Goal: Task Accomplishment & Management: Manage account settings

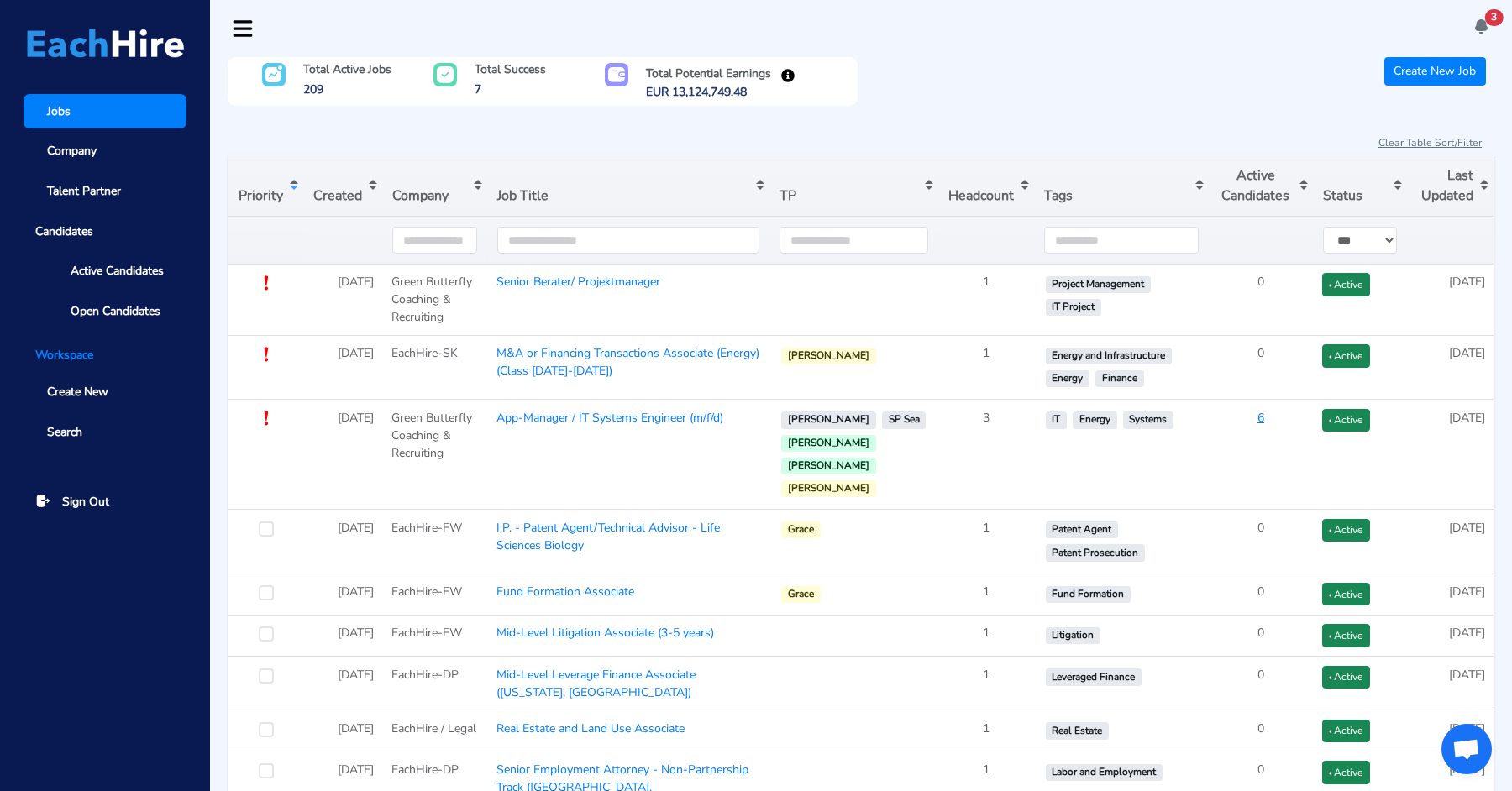
click at [1473, 16] on nav "3 There's a message for you at [PERSON_NAME] 's Page. [DATE] 03:20 There's a me…" at bounding box center [860, 28] width 1302 height 57
click at [1484, 26] on icon at bounding box center [1481, 26] width 18 height 18
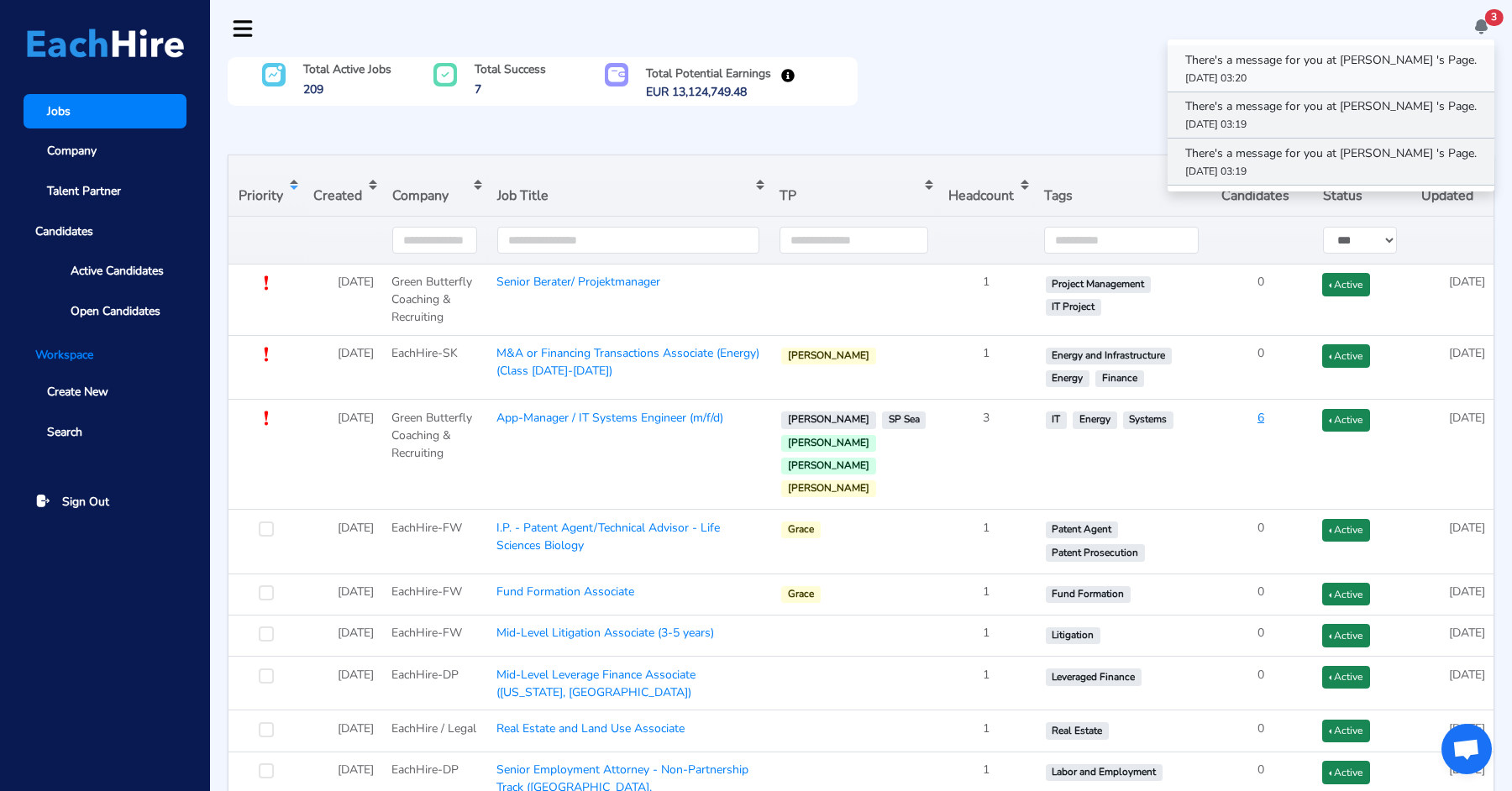
click at [1369, 64] on p "There's a message for you at [PERSON_NAME] 's Page." at bounding box center [1331, 60] width 291 height 18
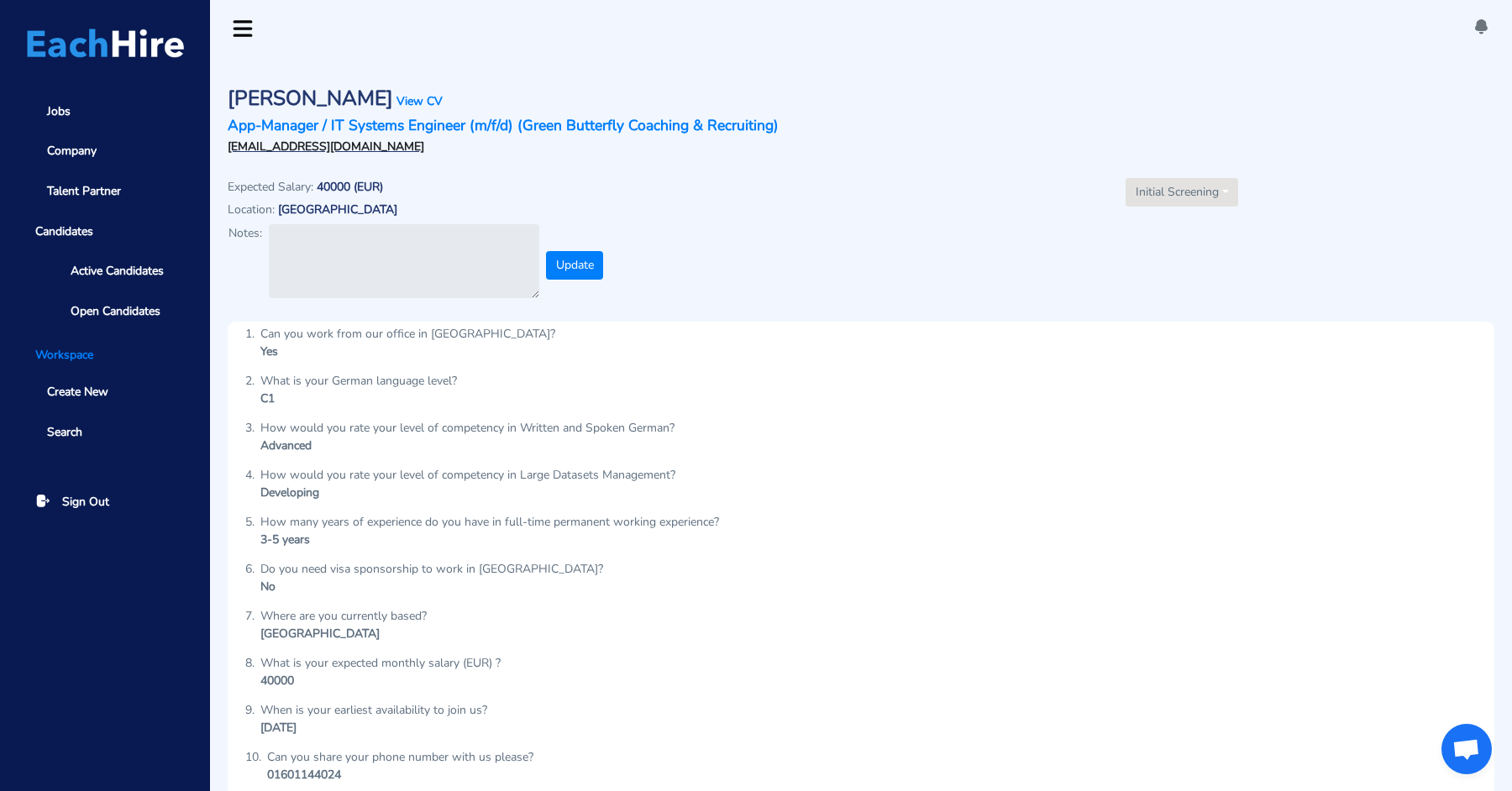
click at [1480, 32] on icon at bounding box center [1481, 26] width 18 height 18
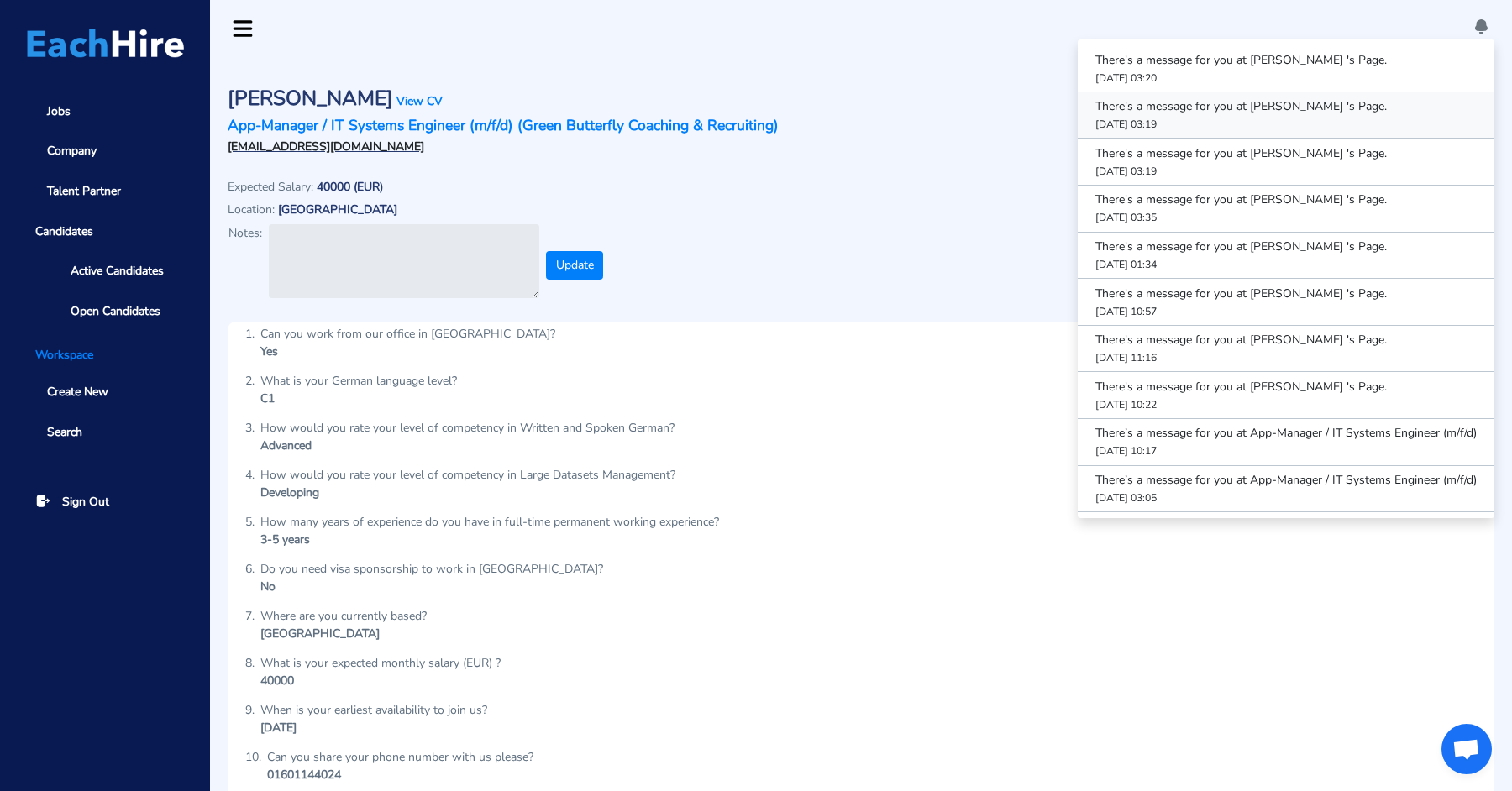
click at [1326, 109] on p "There's a message for you at [PERSON_NAME] 's Page." at bounding box center [1286, 106] width 382 height 18
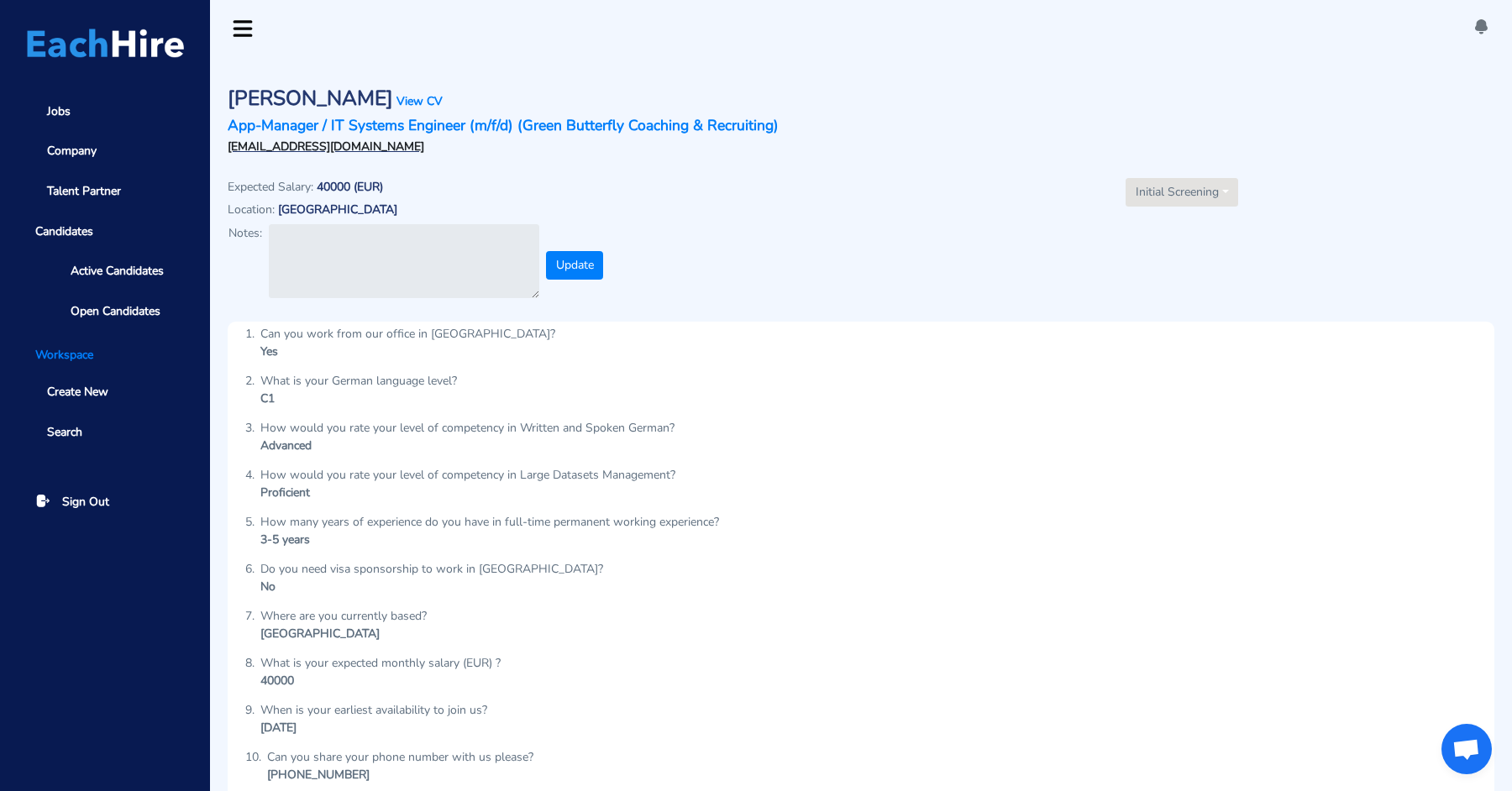
click at [1482, 24] on icon at bounding box center [1481, 26] width 18 height 18
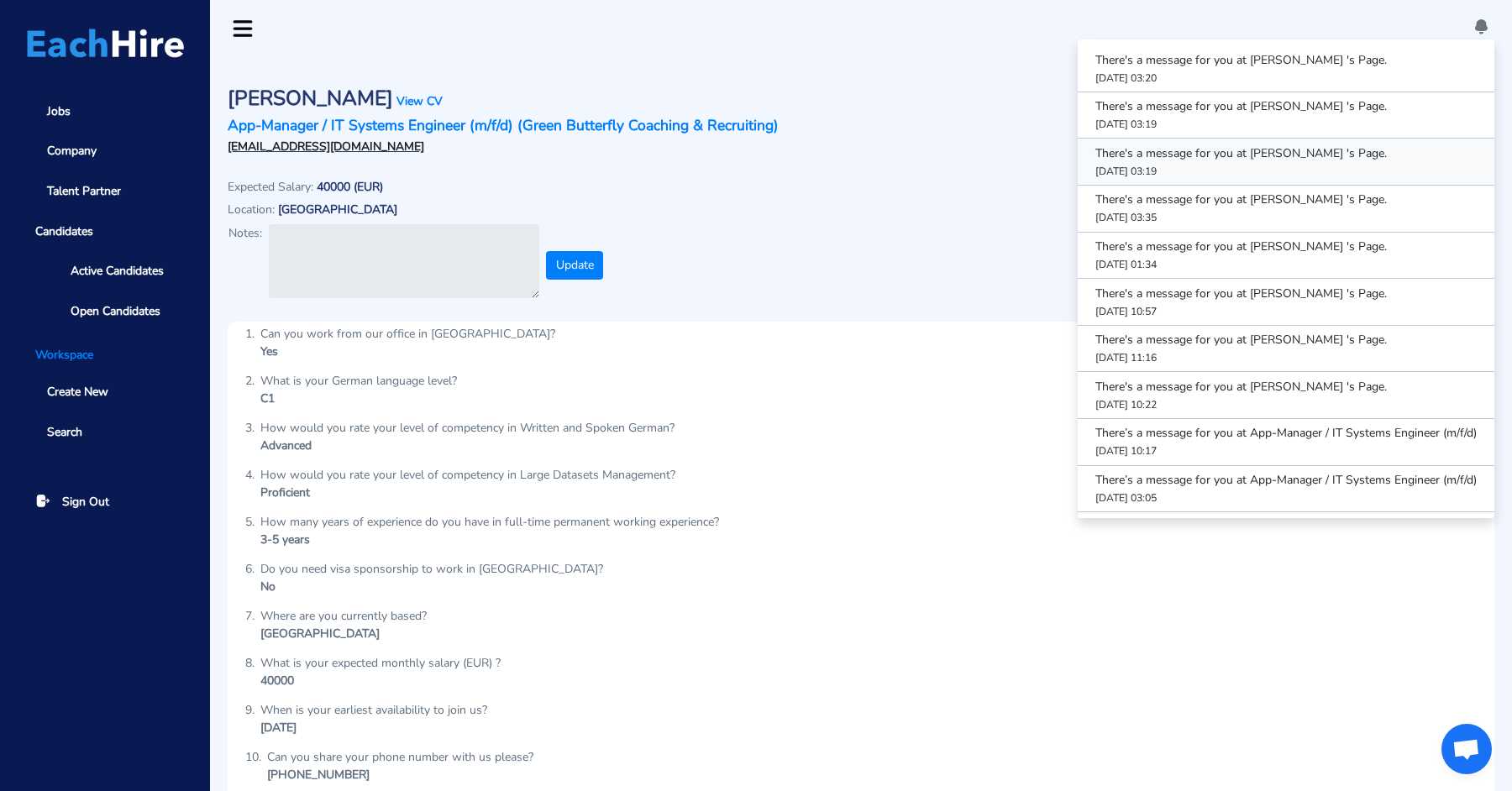
click at [1323, 157] on p "There's a message for you at [PERSON_NAME] 's Page." at bounding box center [1286, 153] width 382 height 18
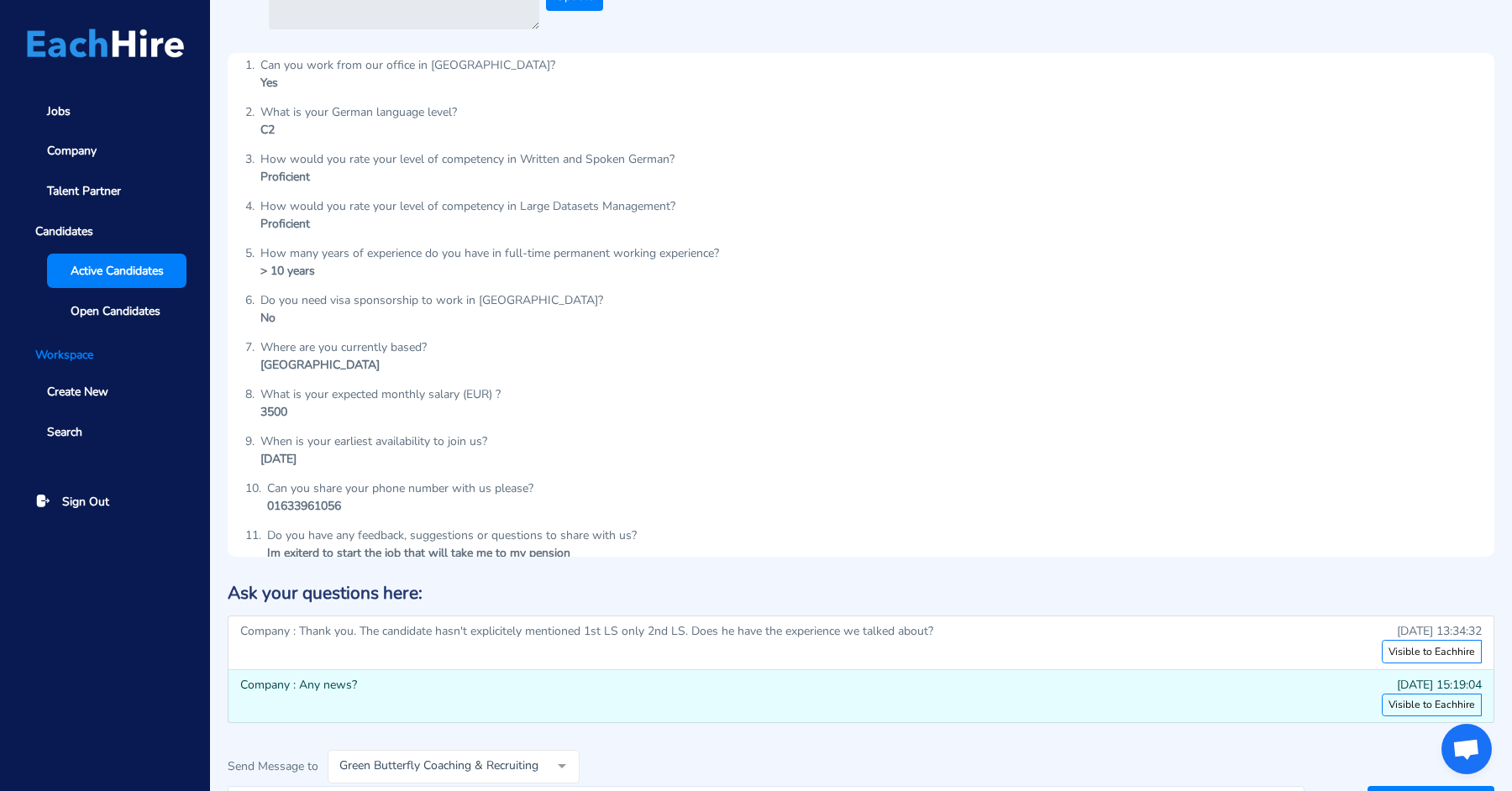
click at [82, 264] on span "Active Candidates" at bounding box center [117, 271] width 93 height 18
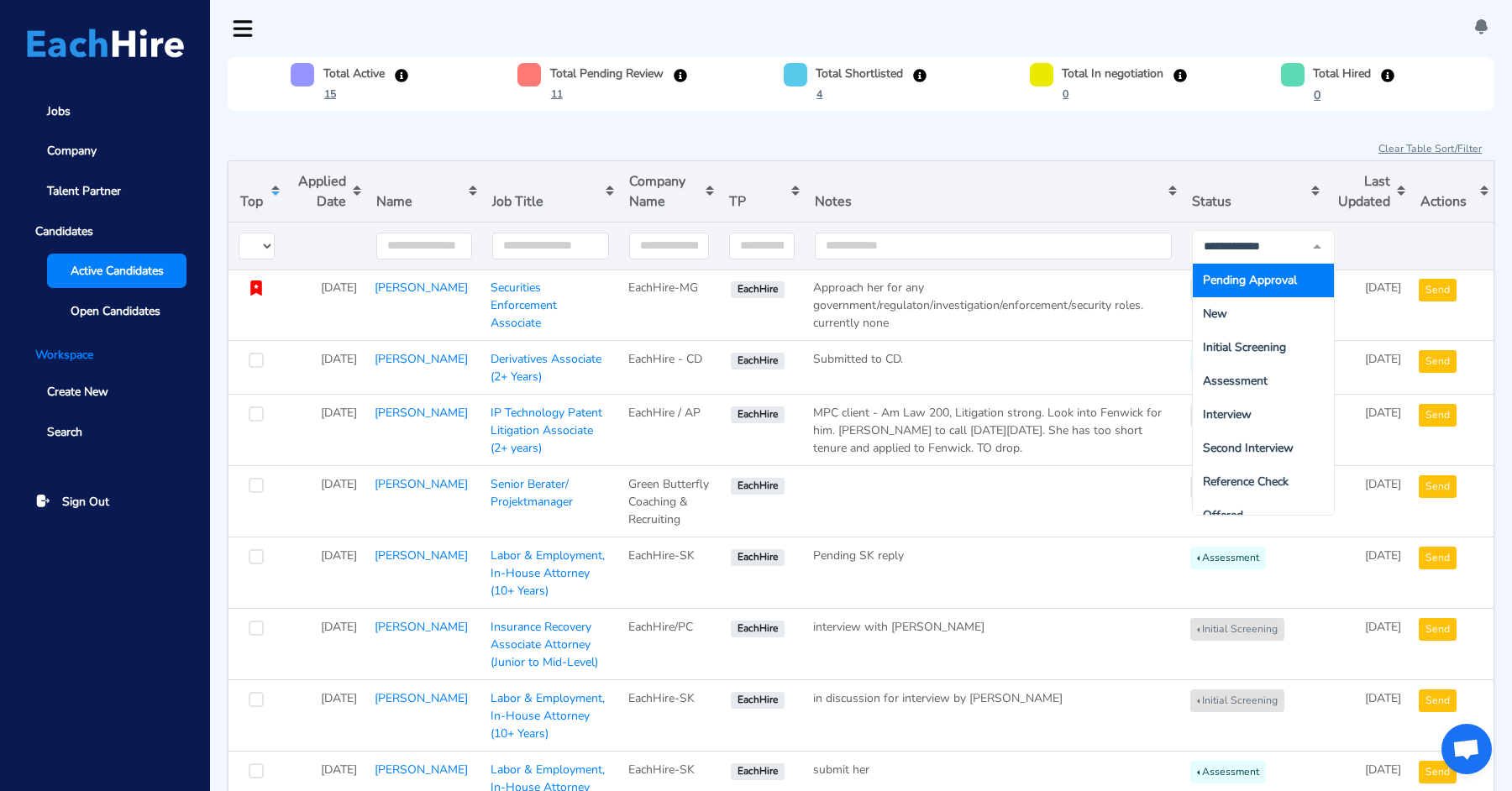
click at [1273, 259] on div at bounding box center [1263, 246] width 143 height 33
click at [1246, 272] on span "Pending Approval" at bounding box center [1250, 280] width 94 height 16
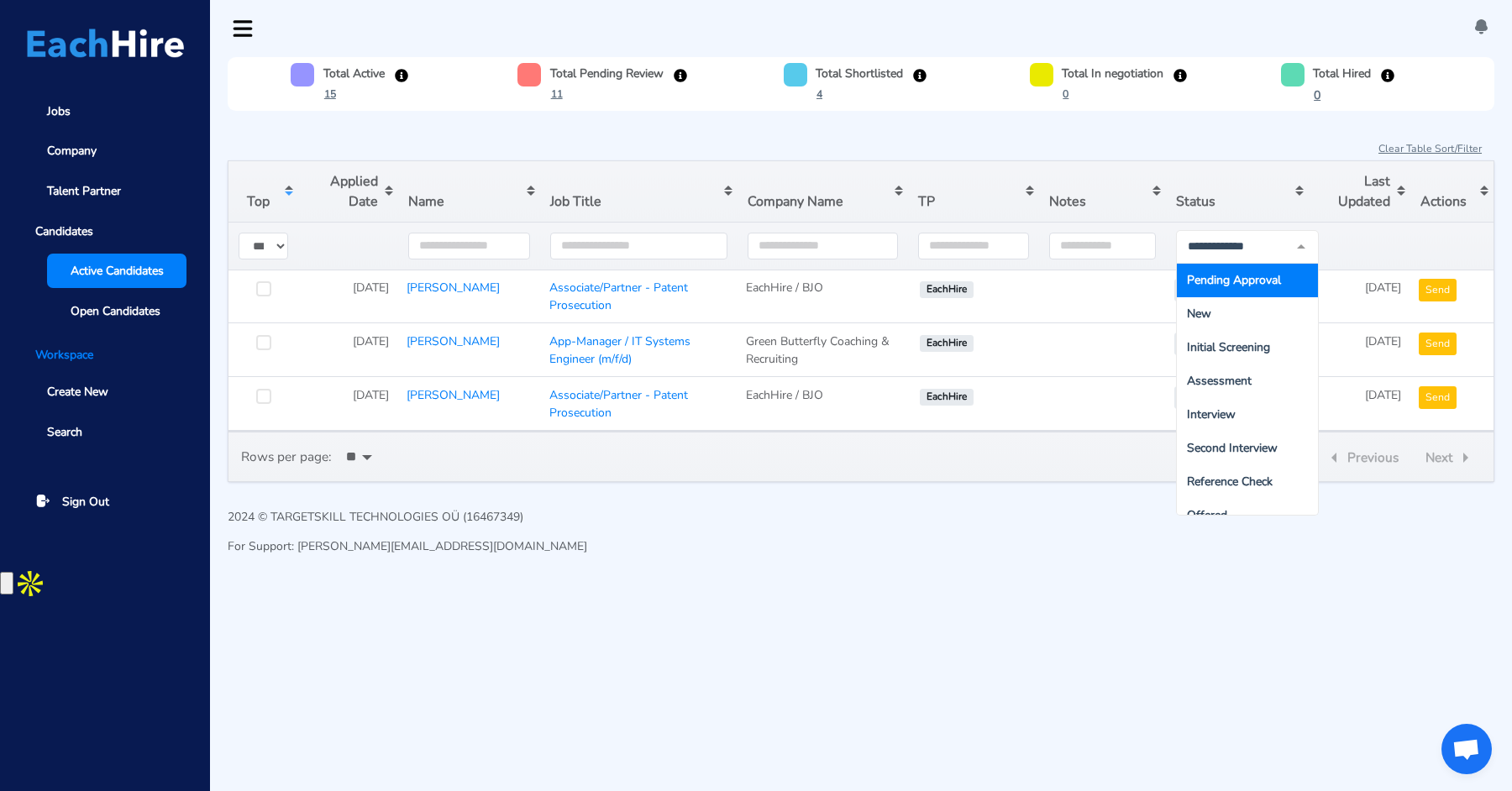
click at [955, 474] on div "Rows per page: ** 1 - 3 of 3 Previous Next" at bounding box center [861, 456] width 1267 height 50
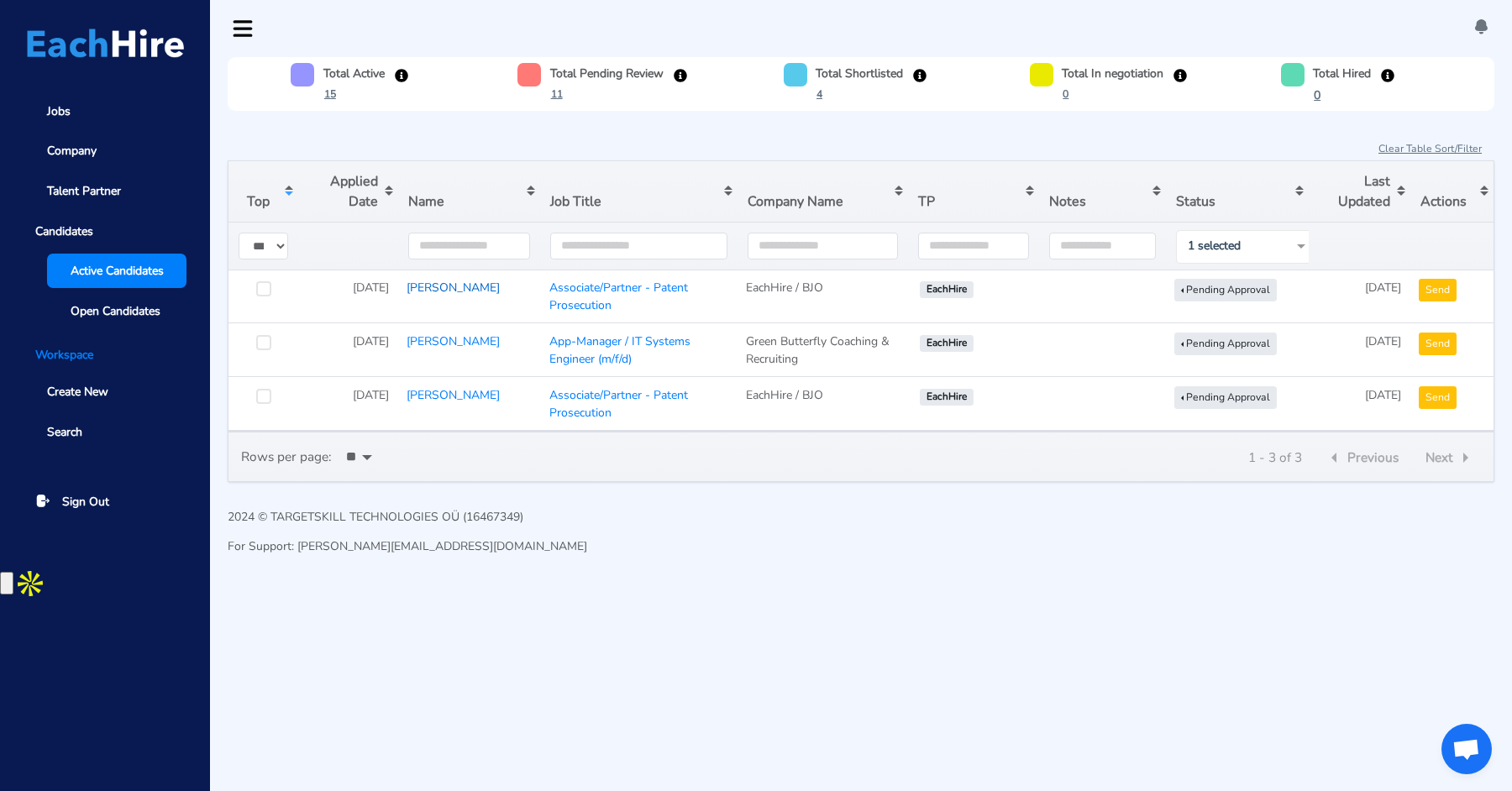
click at [435, 280] on link "[PERSON_NAME]" at bounding box center [453, 288] width 93 height 16
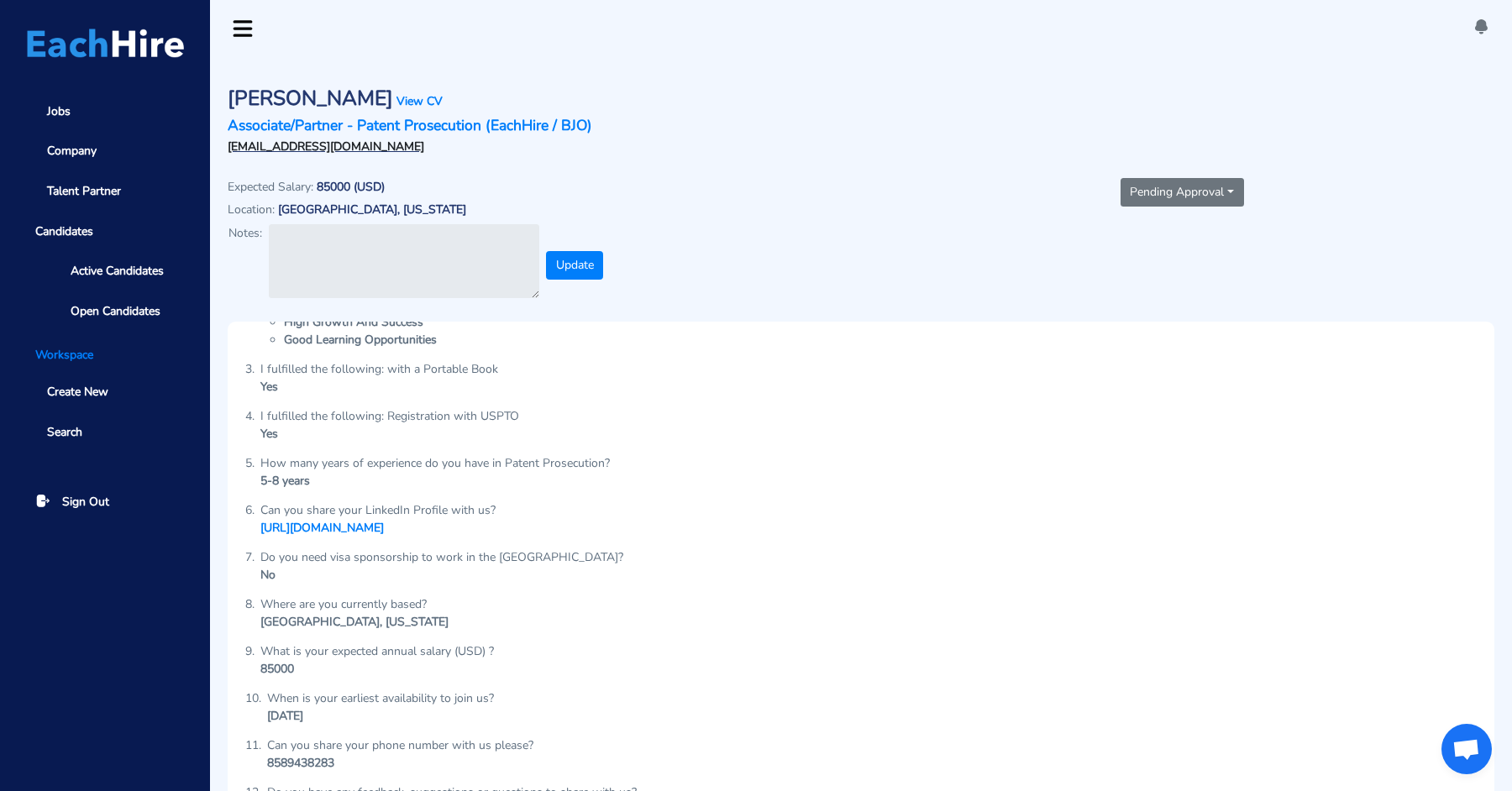
scroll to position [110, 0]
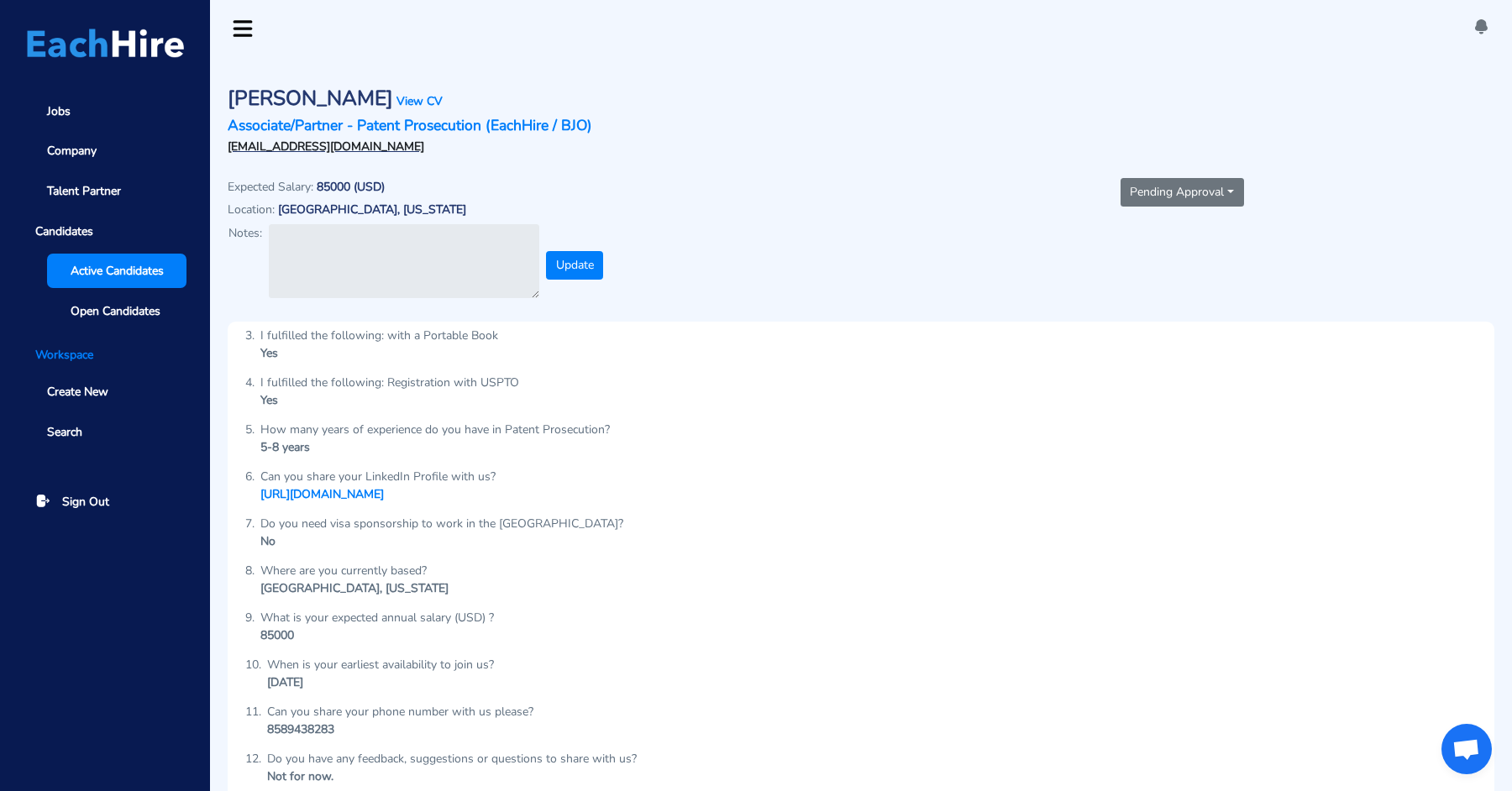
click at [111, 285] on link "Active Candidates" at bounding box center [117, 270] width 139 height 34
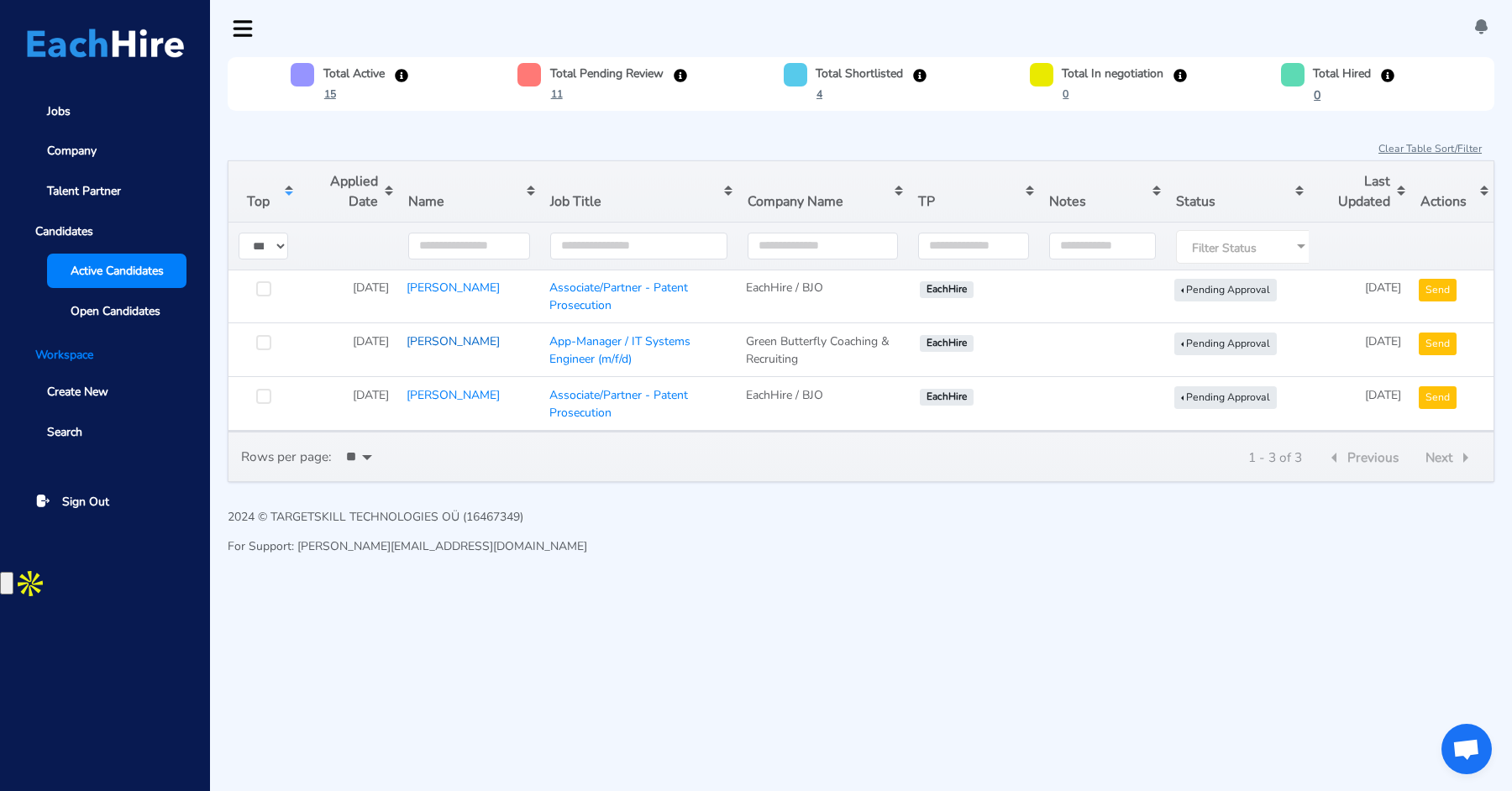
click at [431, 333] on link "[PERSON_NAME]" at bounding box center [453, 341] width 93 height 16
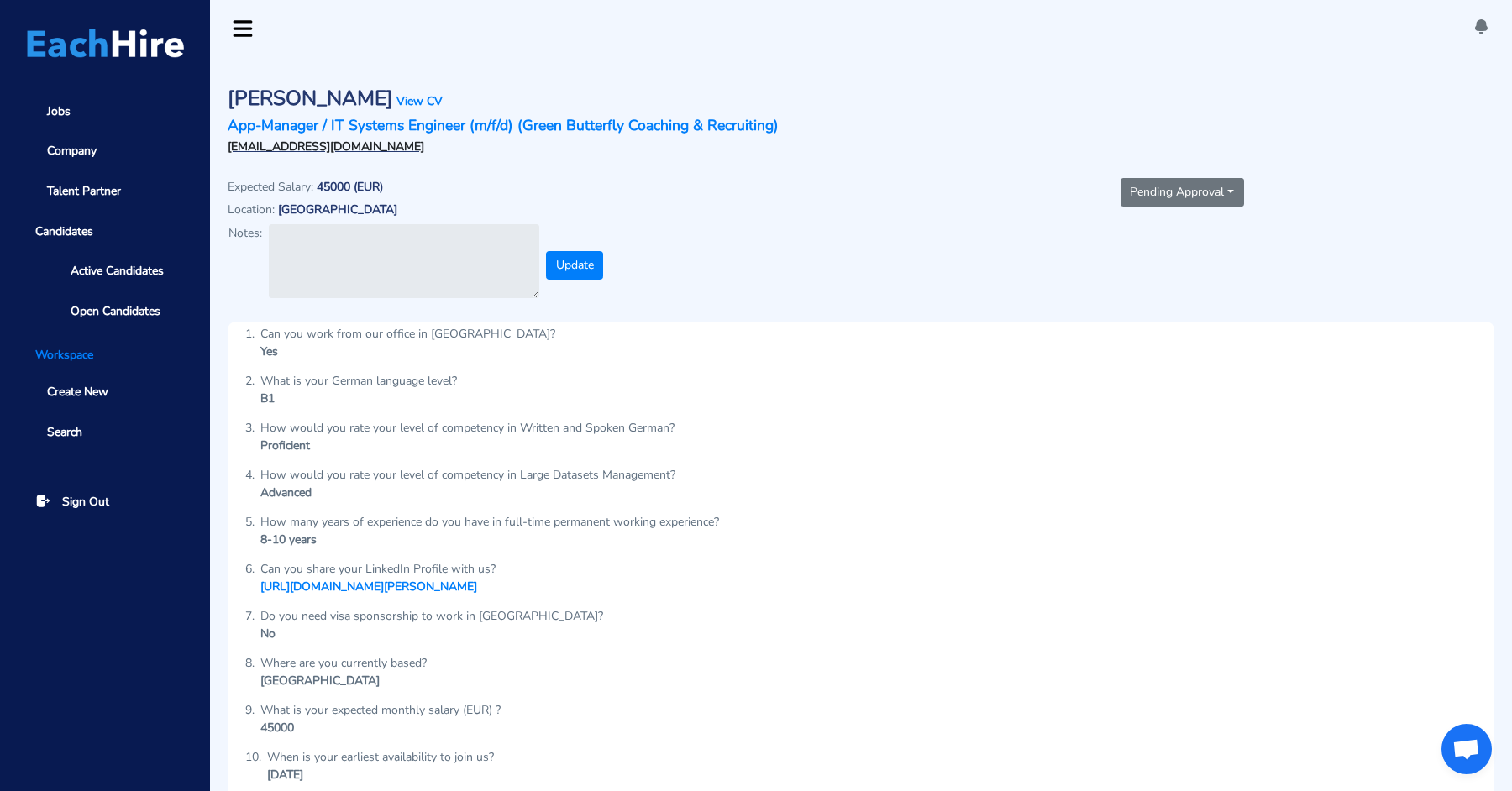
click at [1211, 189] on button "Pending Approval" at bounding box center [1182, 192] width 124 height 29
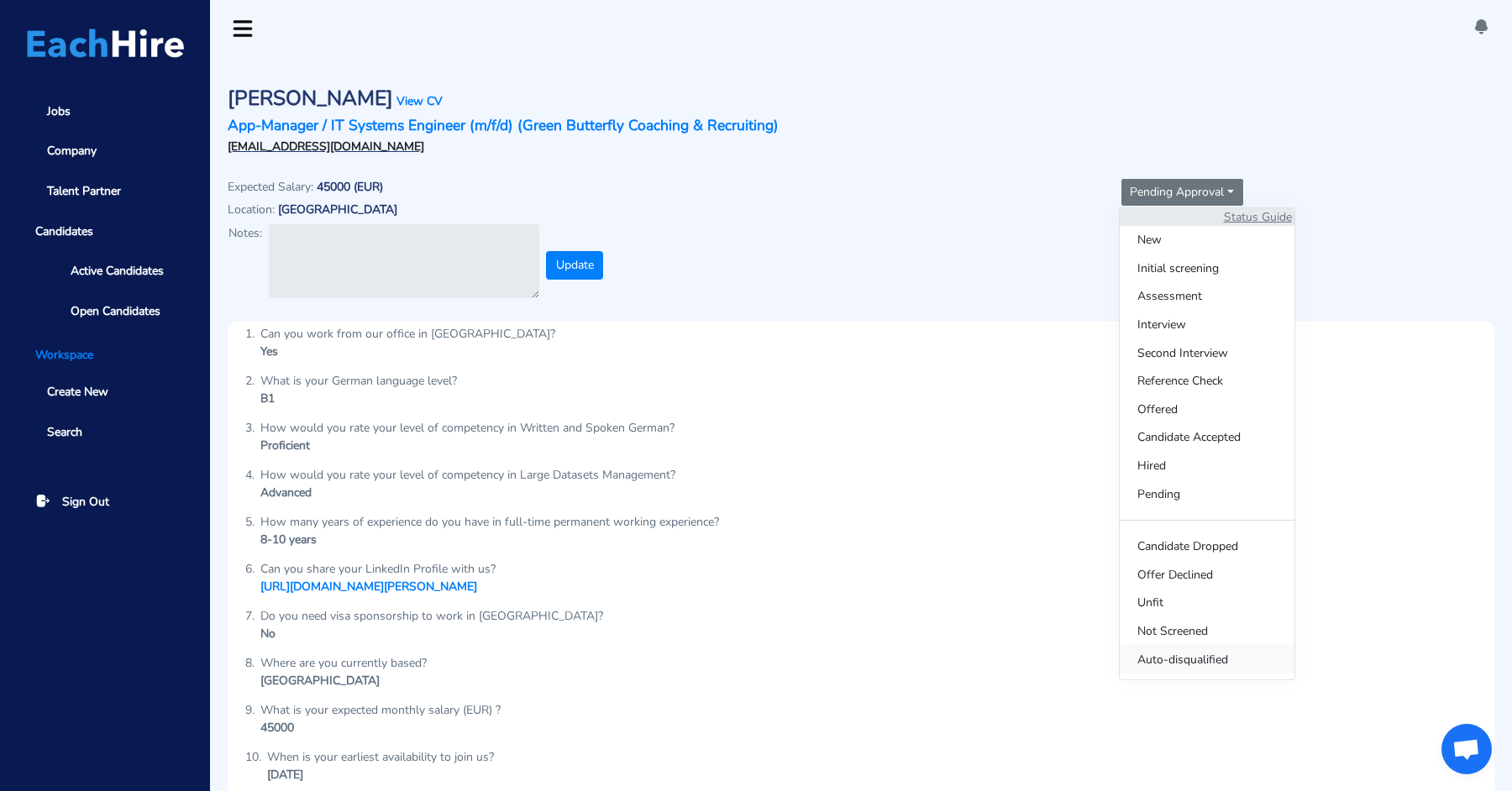
click at [1168, 652] on span "Auto-disqualified" at bounding box center [1207, 659] width 175 height 29
